Goal: Complete application form

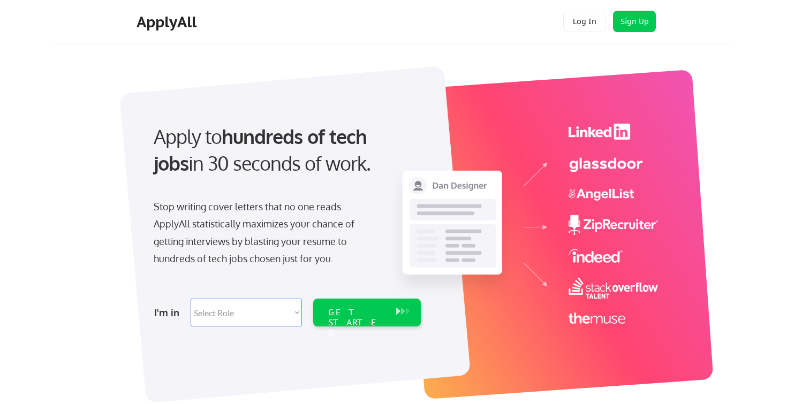
click at [279, 318] on select "Select Role Software Engineering Product Management Customer Success Sales UI/U…" at bounding box center [246, 313] width 111 height 28
select select ""data_science___analytics""
click at [191, 299] on select "Select Role Software Engineering Product Management Customer Success Sales UI/U…" at bounding box center [246, 313] width 111 height 28
select select ""data_science___analytics""
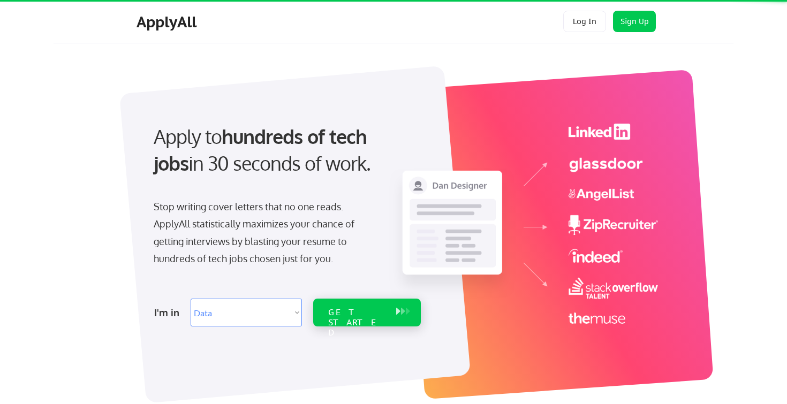
click at [325, 313] on div "GET STARTED" at bounding box center [357, 313] width 68 height 28
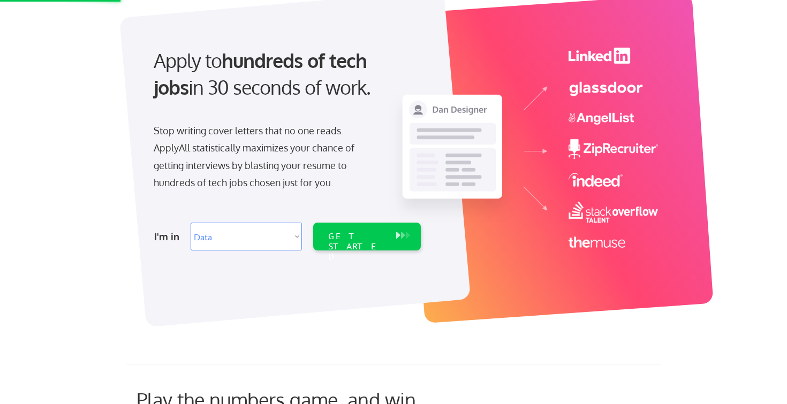
scroll to position [181, 0]
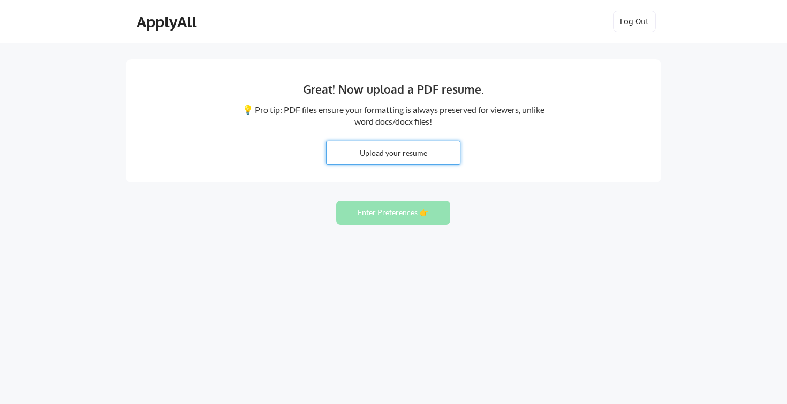
click at [400, 149] on input "file" at bounding box center [393, 152] width 133 height 23
type input "C:\fakepath\XtXFzMjGTtsdcyMZSiVcGP7ym6l8rYp9RAejO31ZhgiSzJKN.pdf"
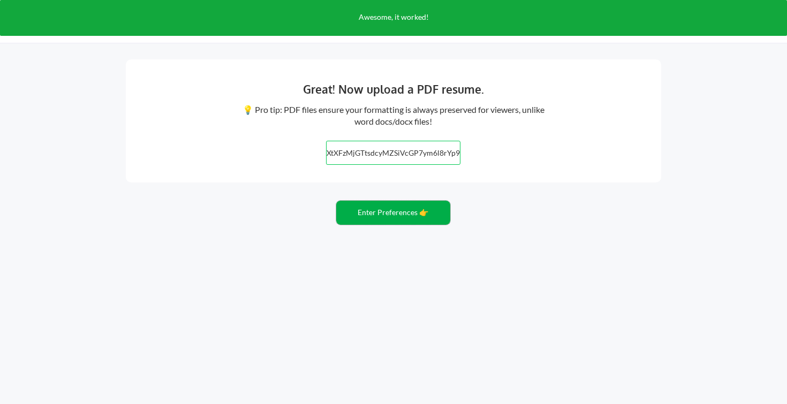
click at [405, 215] on button "Enter Preferences 👉" at bounding box center [393, 213] width 114 height 24
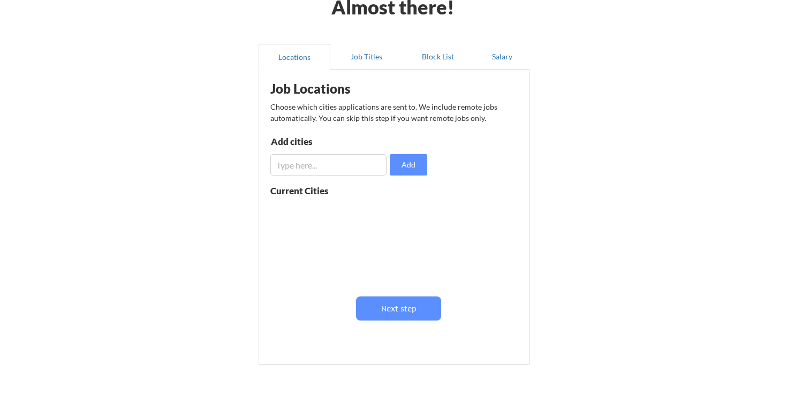
scroll to position [39, 0]
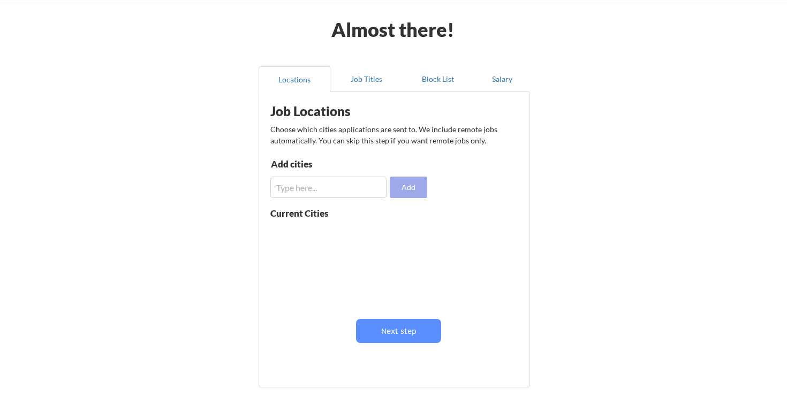
click at [401, 187] on button "Add" at bounding box center [408, 187] width 37 height 21
click at [367, 191] on input "input" at bounding box center [328, 187] width 116 height 21
type input "manchester"
click at [411, 196] on button "Add" at bounding box center [408, 187] width 37 height 21
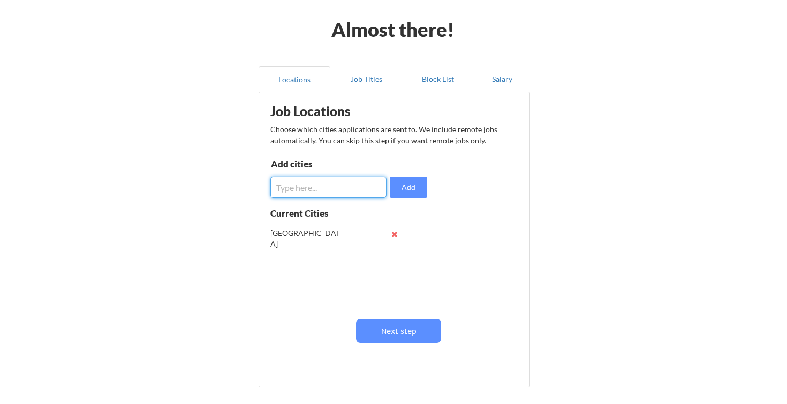
click at [343, 194] on input "input" at bounding box center [328, 187] width 116 height 21
type input "leeds"
click at [413, 191] on button "Add" at bounding box center [408, 187] width 37 height 21
click at [347, 187] on input "input" at bounding box center [328, 187] width 116 height 21
type input "london"
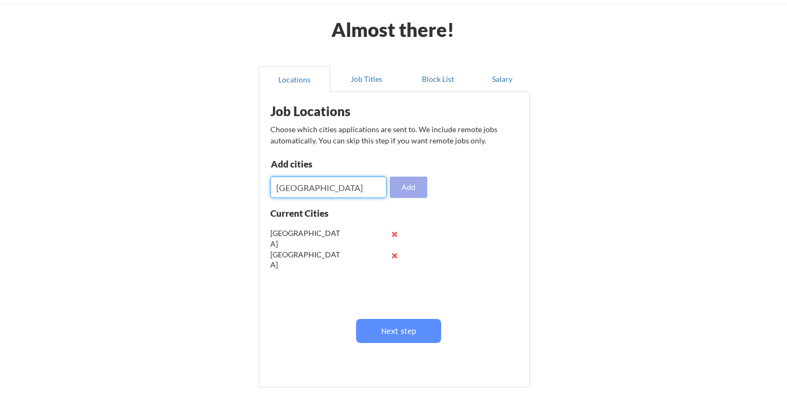
click at [410, 188] on button "Add" at bounding box center [408, 187] width 37 height 21
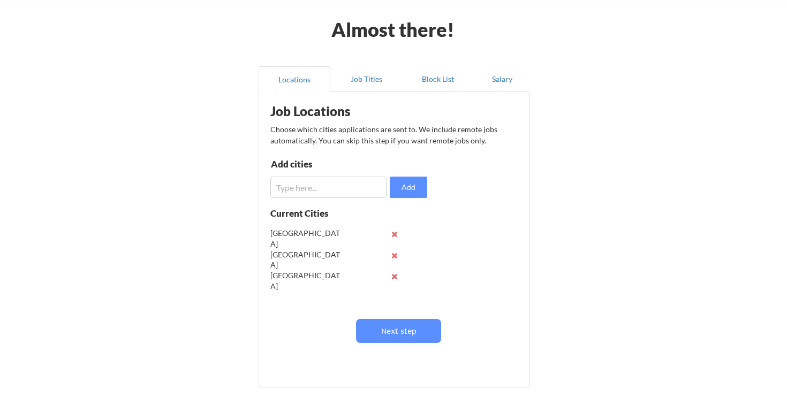
click at [319, 191] on input "input" at bounding box center [328, 187] width 116 height 21
type input "UK"
click at [407, 196] on button "Add" at bounding box center [408, 187] width 37 height 21
click at [309, 192] on input "input" at bounding box center [328, 187] width 116 height 21
type input "England"
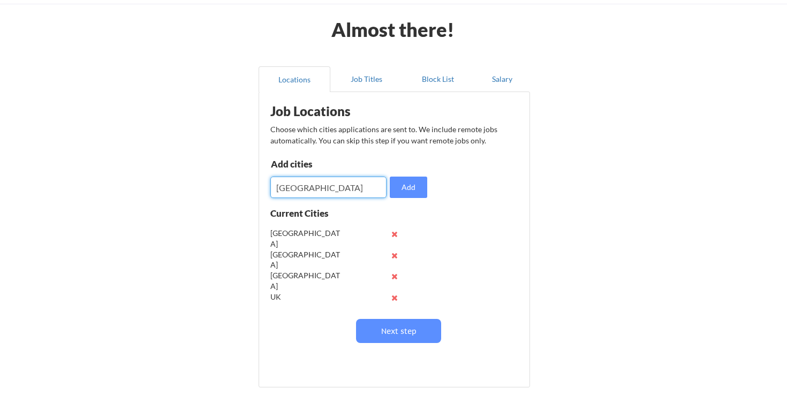
click at [394, 189] on button "Add" at bounding box center [408, 187] width 37 height 21
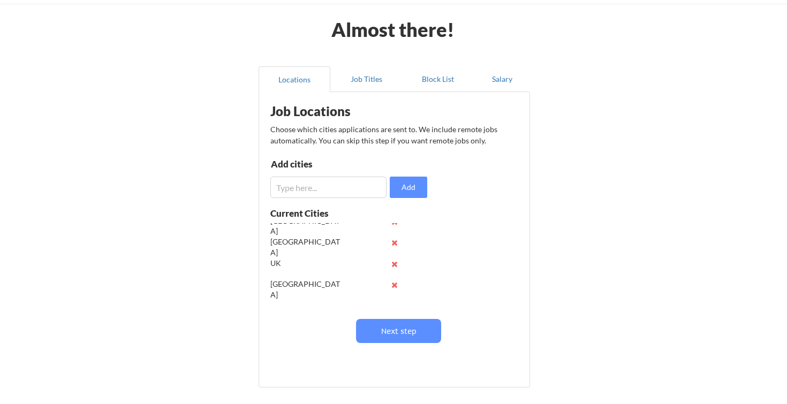
click at [351, 194] on input "input" at bounding box center [328, 187] width 116 height 21
type input "Dubai"
click at [431, 187] on div "Job Locations Choose which cities applications are sent to. We include remote j…" at bounding box center [397, 235] width 264 height 277
click at [419, 187] on button "Add" at bounding box center [408, 187] width 37 height 21
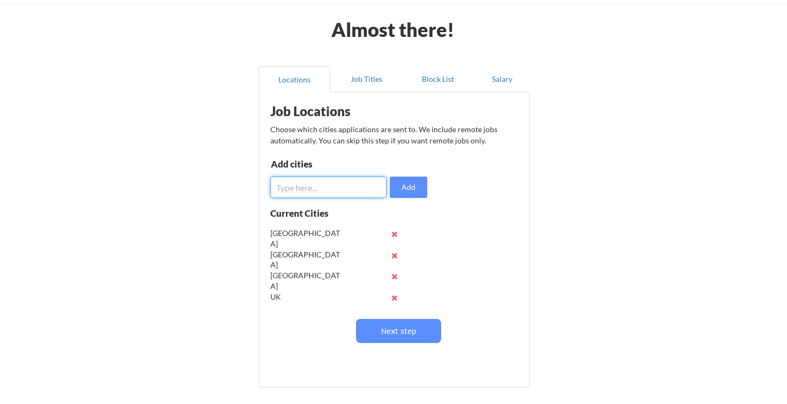
click at [326, 193] on input "input" at bounding box center [328, 187] width 116 height 21
type input "UAE"
click at [416, 188] on button "Add" at bounding box center [408, 187] width 37 height 21
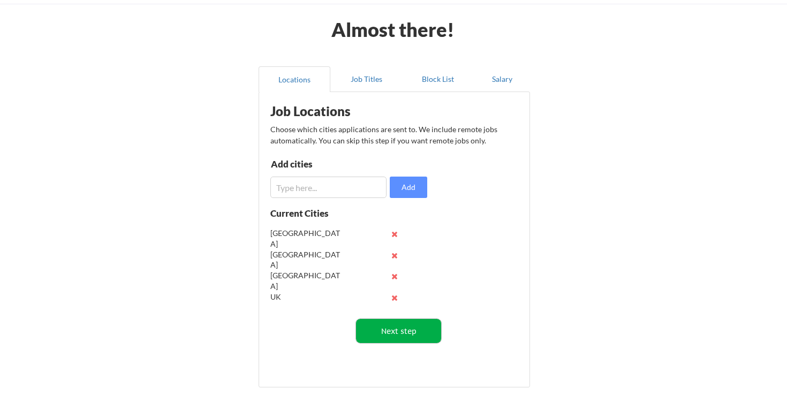
click at [410, 337] on button "Next step" at bounding box center [398, 331] width 85 height 24
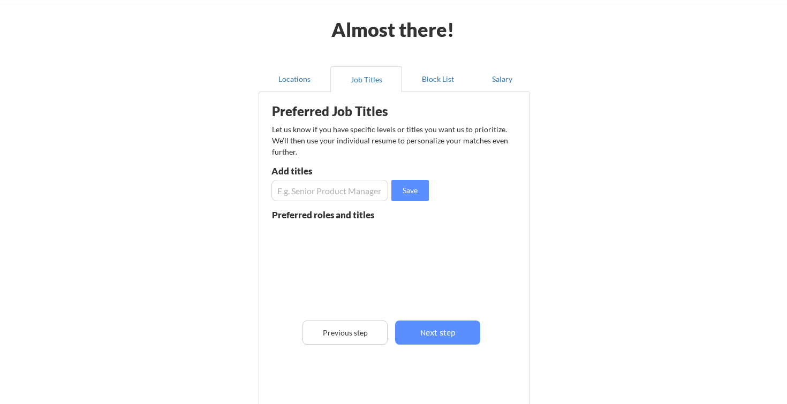
click at [337, 187] on input "input" at bounding box center [330, 190] width 117 height 21
type input "D"
type input "Junior Data Engineer"
click at [408, 193] on button "Save" at bounding box center [410, 190] width 37 height 21
click at [365, 192] on input "input" at bounding box center [330, 190] width 117 height 21
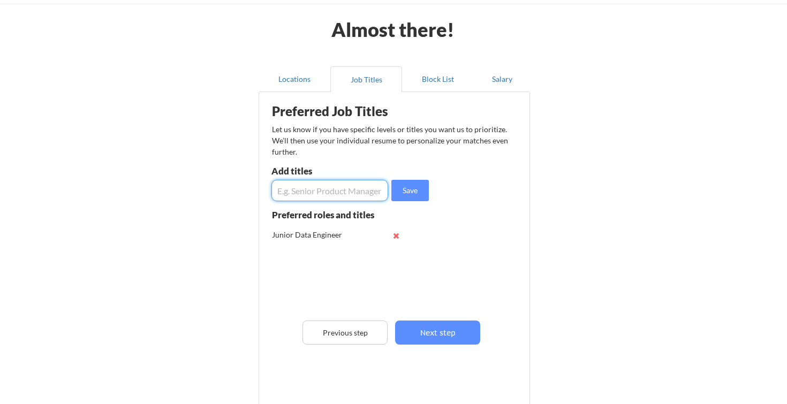
type input "R"
type input "Trainee Data Engineer"
click at [416, 192] on button "Save" at bounding box center [410, 190] width 37 height 21
click at [344, 191] on input "input" at bounding box center [330, 190] width 117 height 21
type input "Data Engineer"
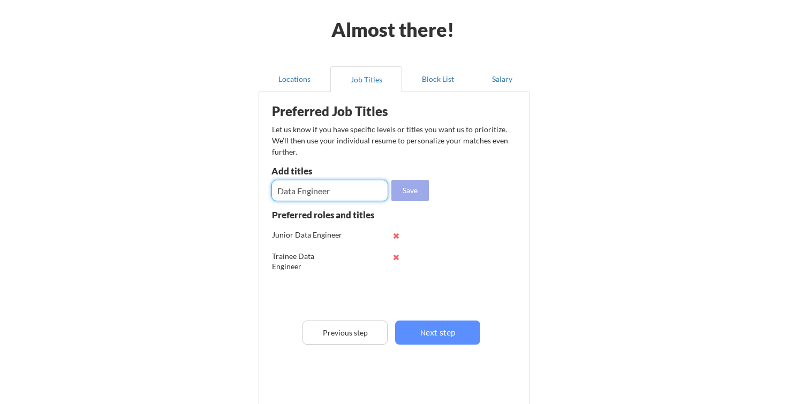
click at [405, 191] on button "Save" at bounding box center [410, 190] width 37 height 21
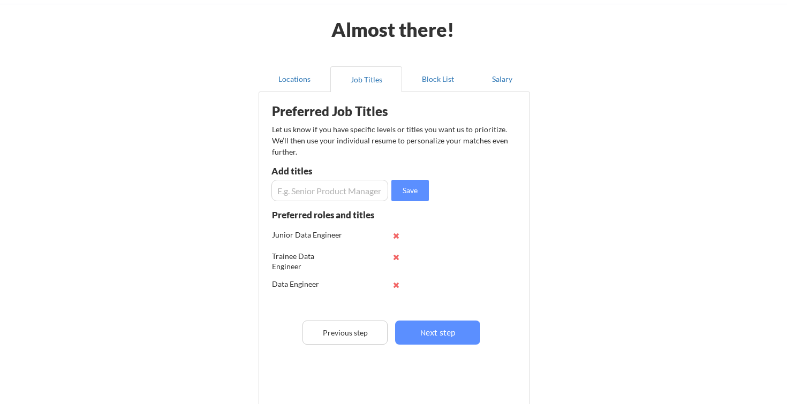
click at [360, 194] on input "input" at bounding box center [330, 190] width 117 height 21
type input "W"
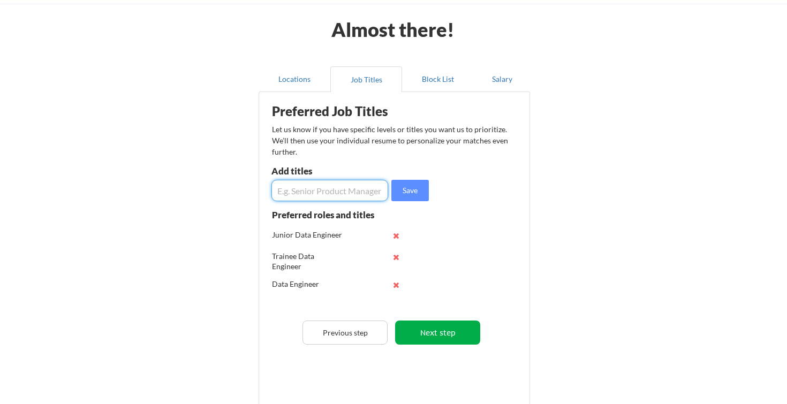
click at [448, 343] on button "Next step" at bounding box center [437, 333] width 85 height 24
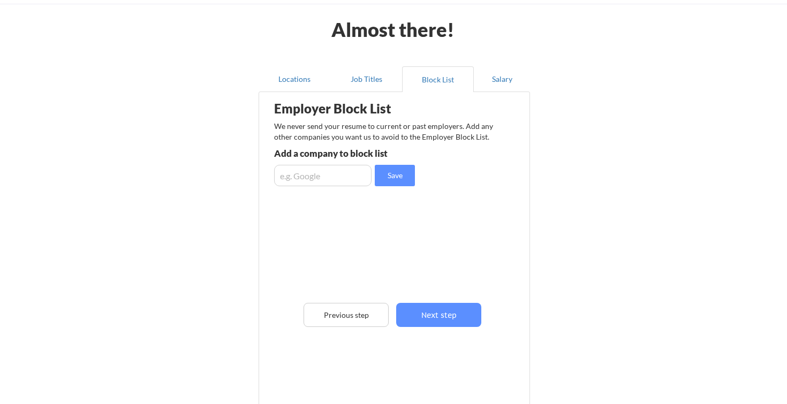
click at [335, 179] on input "input" at bounding box center [322, 175] width 97 height 21
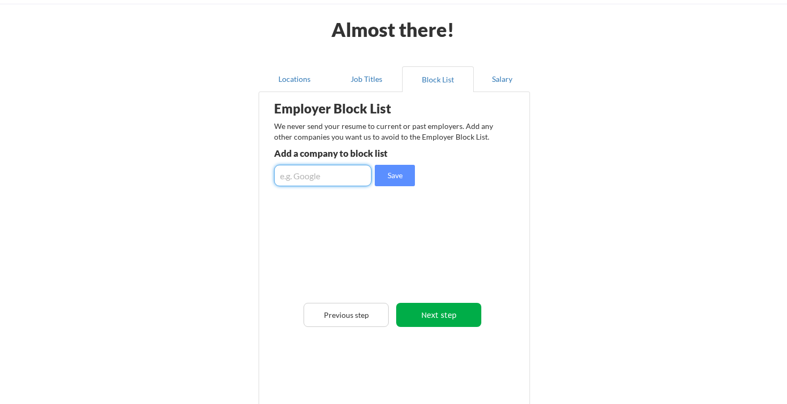
click at [450, 315] on button "Next step" at bounding box center [438, 315] width 85 height 24
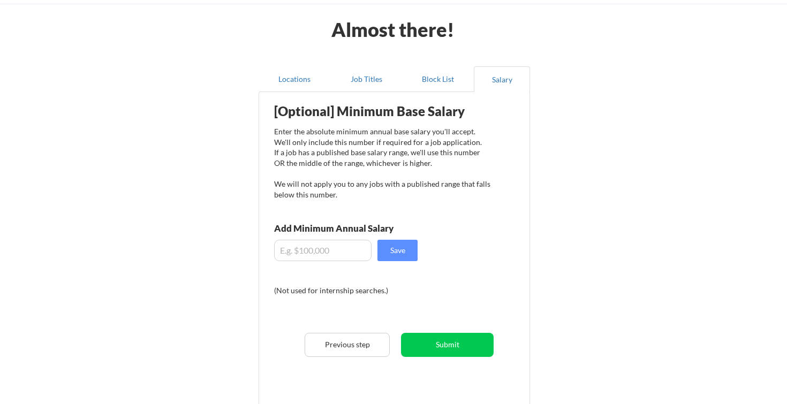
click at [341, 262] on div "[Optional] Minimum Base Salary Enter the absolute minimum annual base salary yo…" at bounding box center [397, 250] width 264 height 306
click at [332, 250] on input "input" at bounding box center [322, 250] width 97 height 21
click at [398, 311] on div "[Optional] Minimum Base Salary Enter the absolute minimum annual base salary yo…" at bounding box center [397, 250] width 264 height 306
click at [462, 351] on button "Submit" at bounding box center [447, 345] width 93 height 24
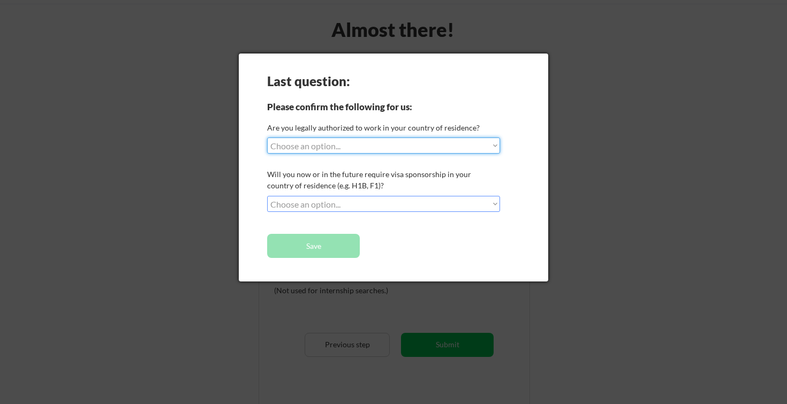
click at [391, 146] on select "Choose an option... Yes, I am a US Citizen Yes, I am a Canadian Citizen Yes, I …" at bounding box center [383, 146] width 233 height 16
select select ""yes__i_am_here_on_a_visa__h1b__opt__etc__""
click at [267, 138] on select "Choose an option... Yes, I am a US Citizen Yes, I am a Canadian Citizen Yes, I …" at bounding box center [383, 146] width 233 height 16
click at [379, 202] on select "Choose an option... No, I will not need sponsorship Yes, I will need sponsorship" at bounding box center [383, 204] width 233 height 16
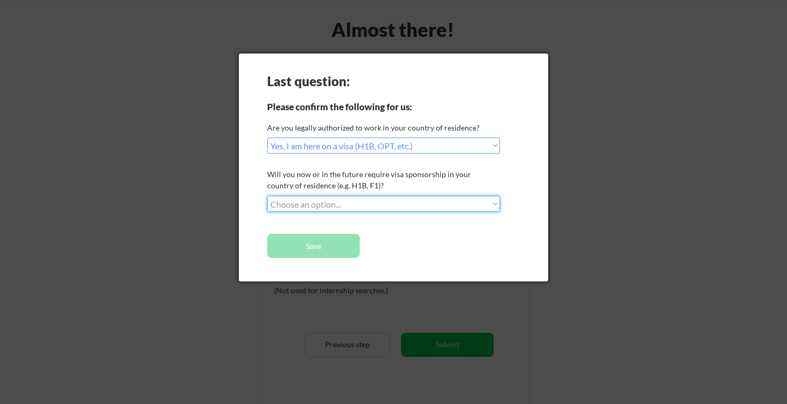
select select ""yes__i_will_need_sponsorship""
click at [267, 196] on select "Choose an option... No, I will not need sponsorship Yes, I will need sponsorship" at bounding box center [383, 204] width 233 height 16
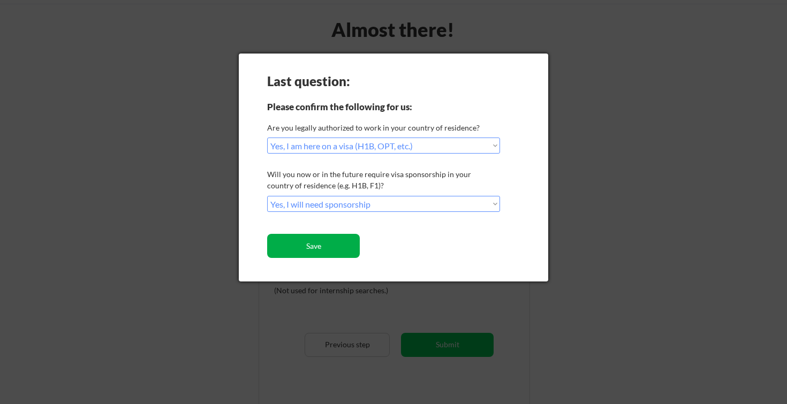
click at [330, 254] on button "Save" at bounding box center [313, 246] width 93 height 24
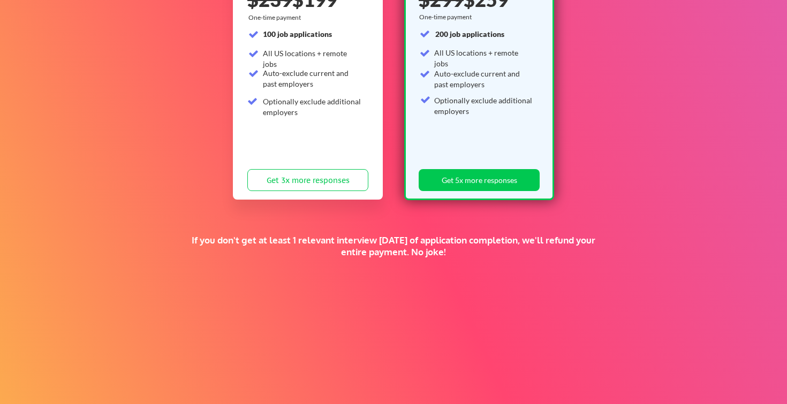
scroll to position [224, 0]
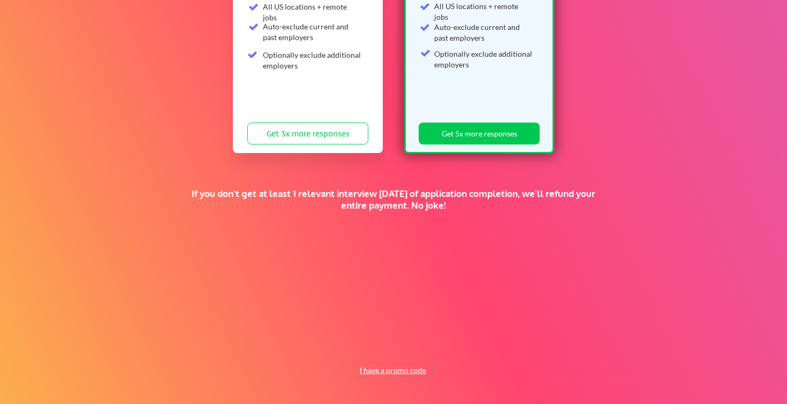
click at [377, 366] on button "I have a promo code" at bounding box center [393, 370] width 79 height 13
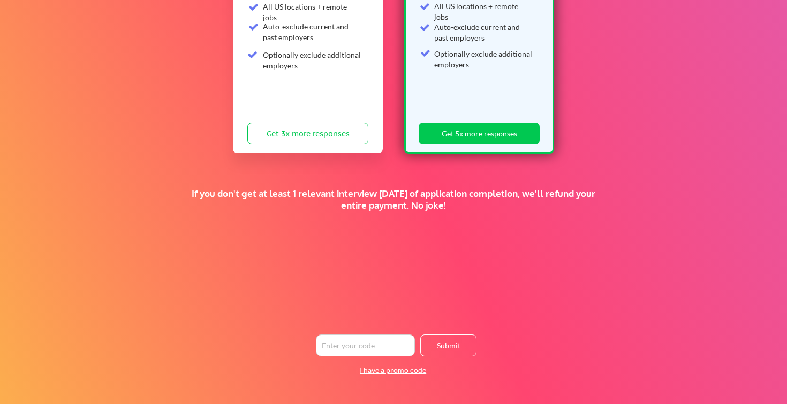
click at [369, 346] on input "input" at bounding box center [365, 346] width 99 height 22
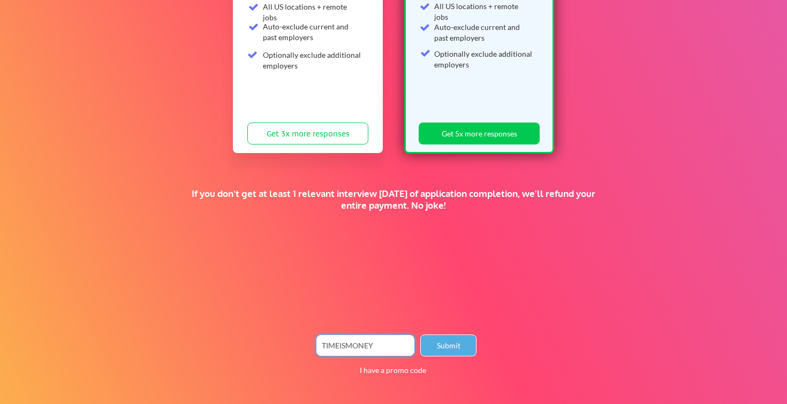
type input "TIMEISMONEY"
click at [431, 347] on button "Submit" at bounding box center [448, 346] width 56 height 22
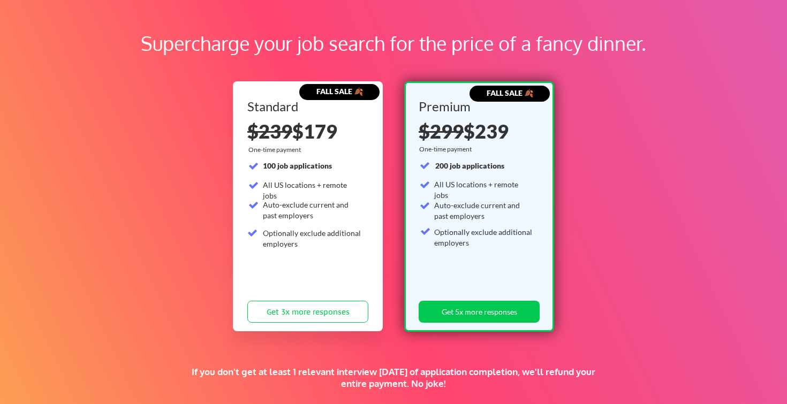
scroll to position [0, 0]
